Goal: Information Seeking & Learning: Learn about a topic

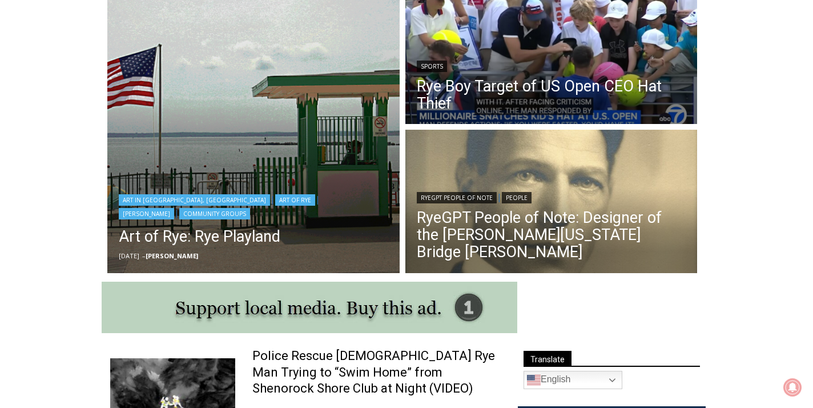
scroll to position [339, 0]
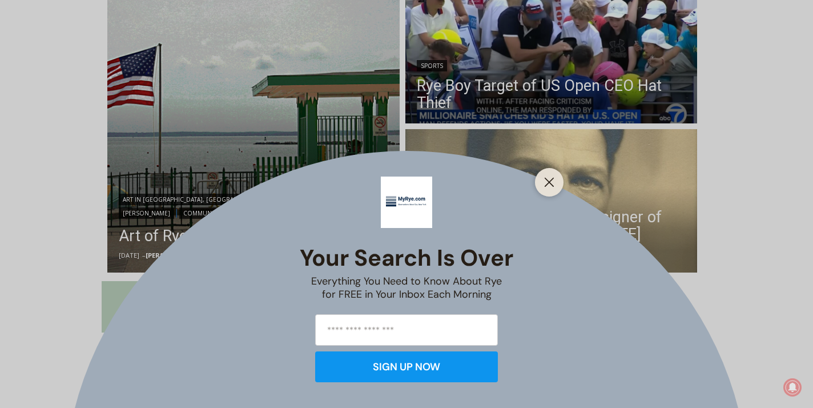
click at [583, 93] on div "Your Search is Over Everything You Need to Know About Rye for FREE in Your Inbo…" at bounding box center [406, 204] width 813 height 408
click at [573, 62] on div "Your Search is Over Everything You Need to Know About Rye for FREE in Your Inbo…" at bounding box center [406, 204] width 813 height 408
click at [575, 97] on div "Your Search is Over Everything You Need to Know About Rye for FREE in Your Inbo…" at bounding box center [406, 204] width 813 height 408
click at [548, 182] on icon "Close" at bounding box center [549, 182] width 10 height 10
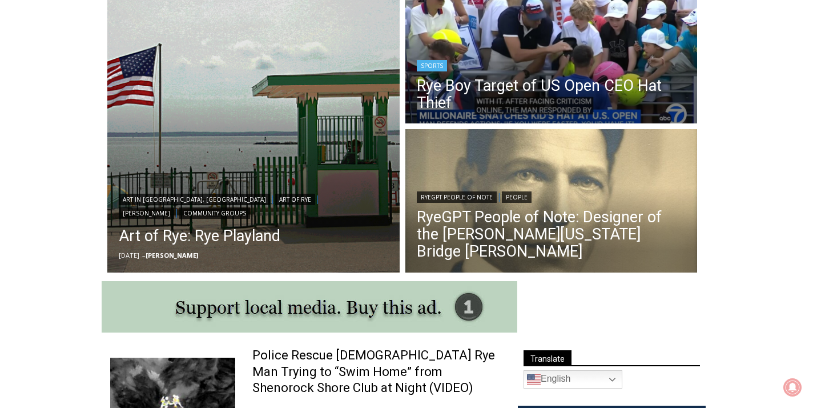
click at [525, 54] on header "Sports Rye Boy Target of US Open CEO Hat Thief" at bounding box center [552, 86] width 292 height 82
click at [533, 90] on link "Rye Boy Target of US Open CEO Hat Thief" at bounding box center [552, 94] width 270 height 34
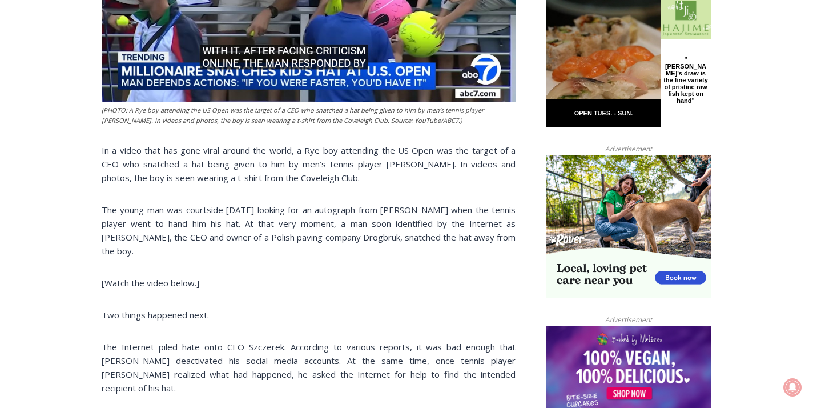
scroll to position [605, 0]
